Goal: Task Accomplishment & Management: Manage account settings

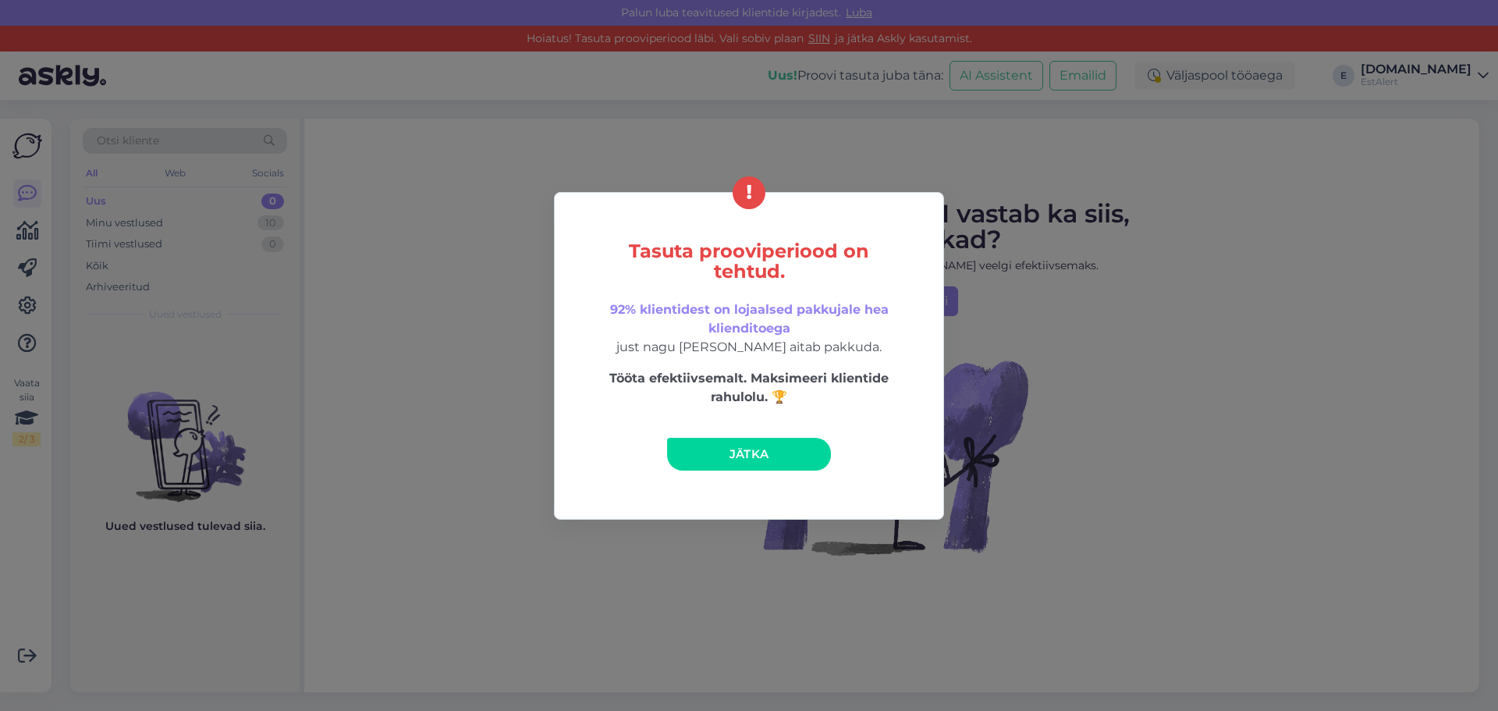
click at [757, 455] on span "Jätka" at bounding box center [749, 453] width 40 height 15
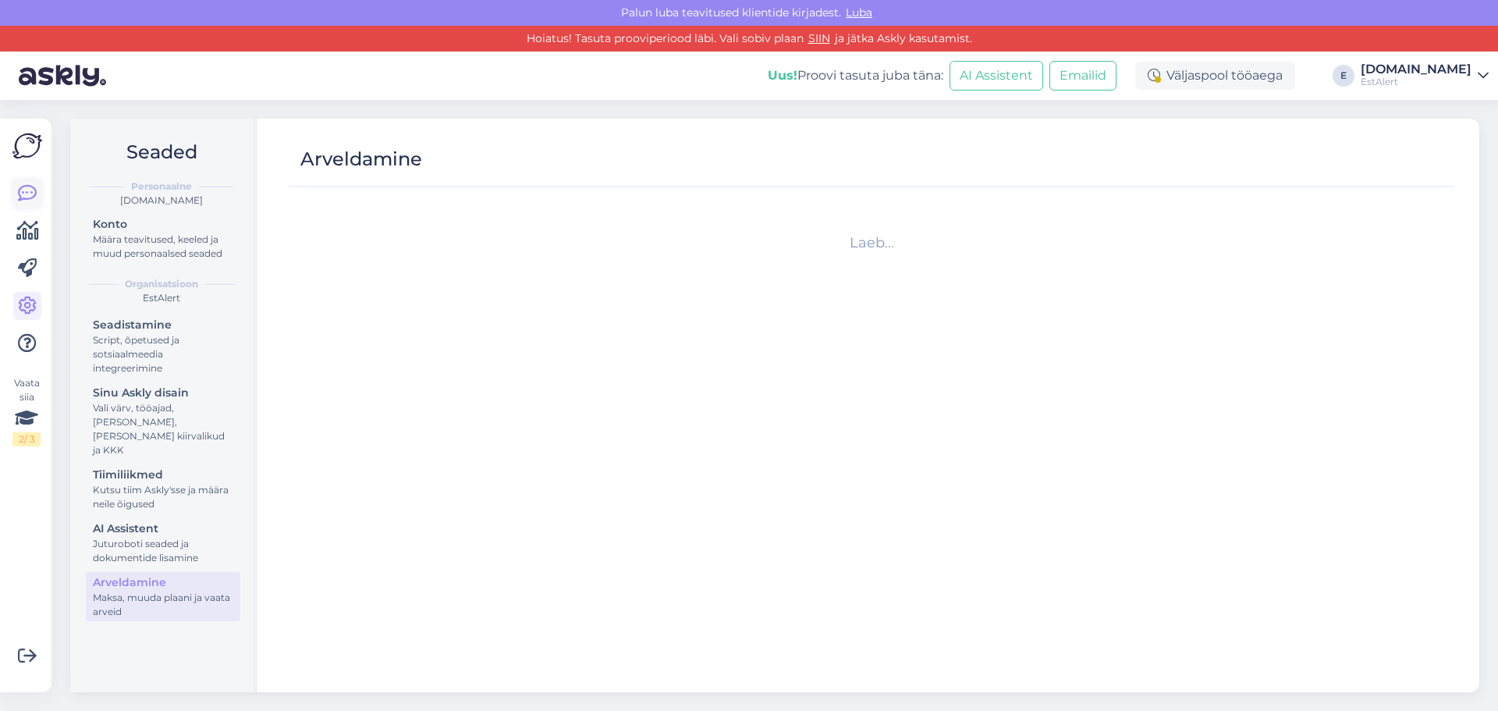
click at [24, 186] on icon at bounding box center [27, 193] width 19 height 19
